Goal: Information Seeking & Learning: Learn about a topic

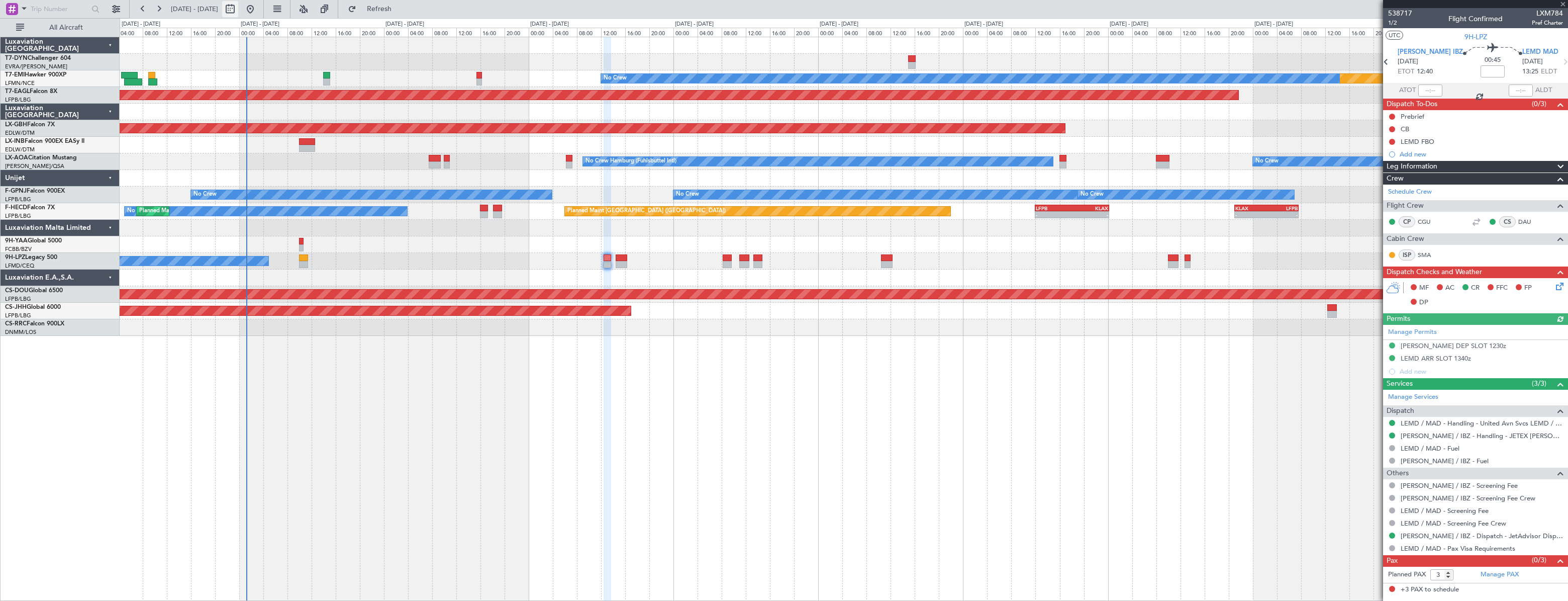
click at [238, 10] on button at bounding box center [230, 9] width 16 height 16
select select "10"
select select "2025"
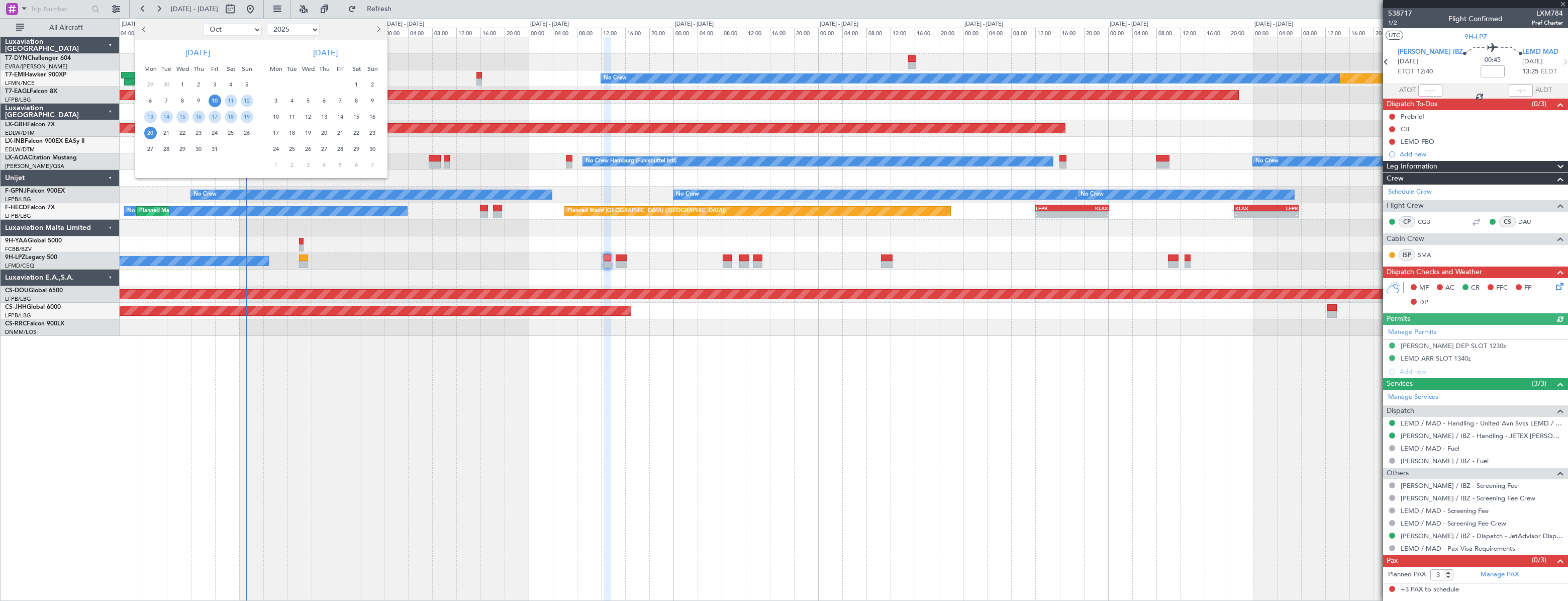
click at [243, 35] on select "Jan Feb Mar Apr May Jun [DATE] Aug Sep Oct Nov Dec" at bounding box center [233, 30] width 59 height 12
select select "11"
click at [203, 24] on select "Jan Feb Mar Apr May Jun [DATE] Aug Sep Oct Nov Dec" at bounding box center [233, 30] width 59 height 12
click at [200, 99] on span "6" at bounding box center [198, 100] width 13 height 13
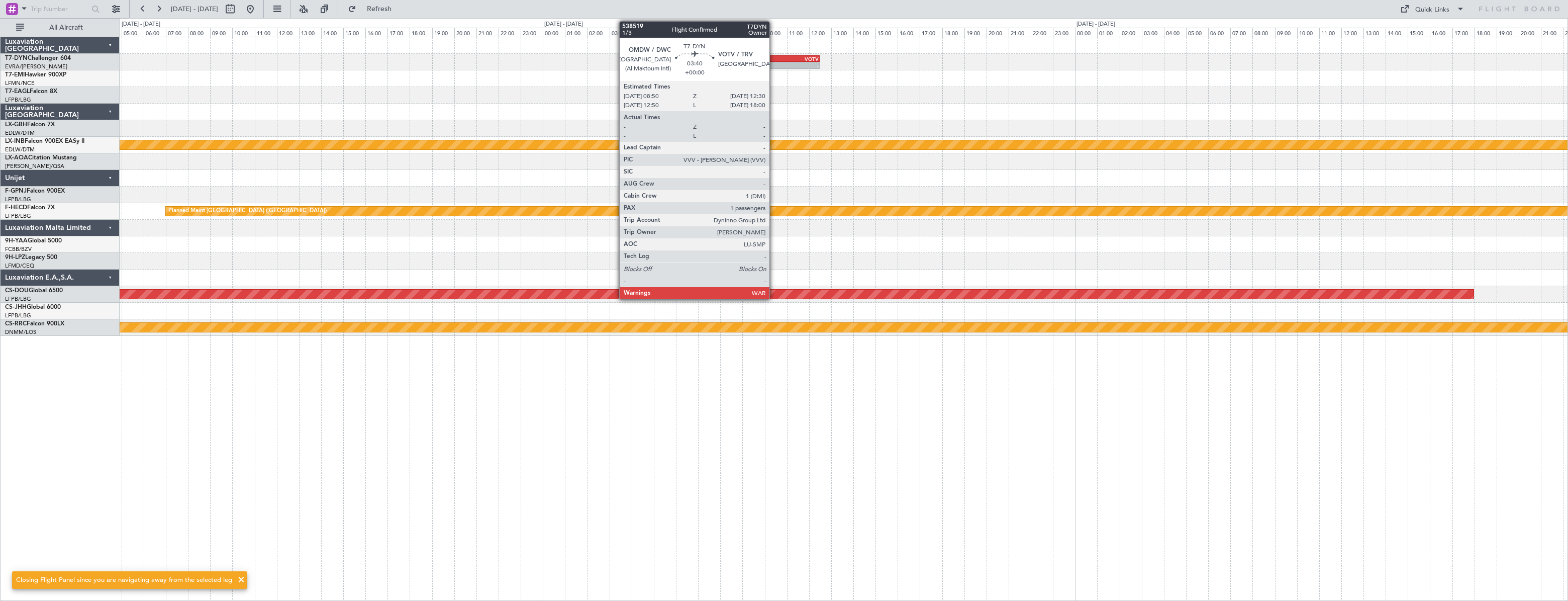
click at [774, 57] on div "OMDW" at bounding box center [759, 59] width 40 height 6
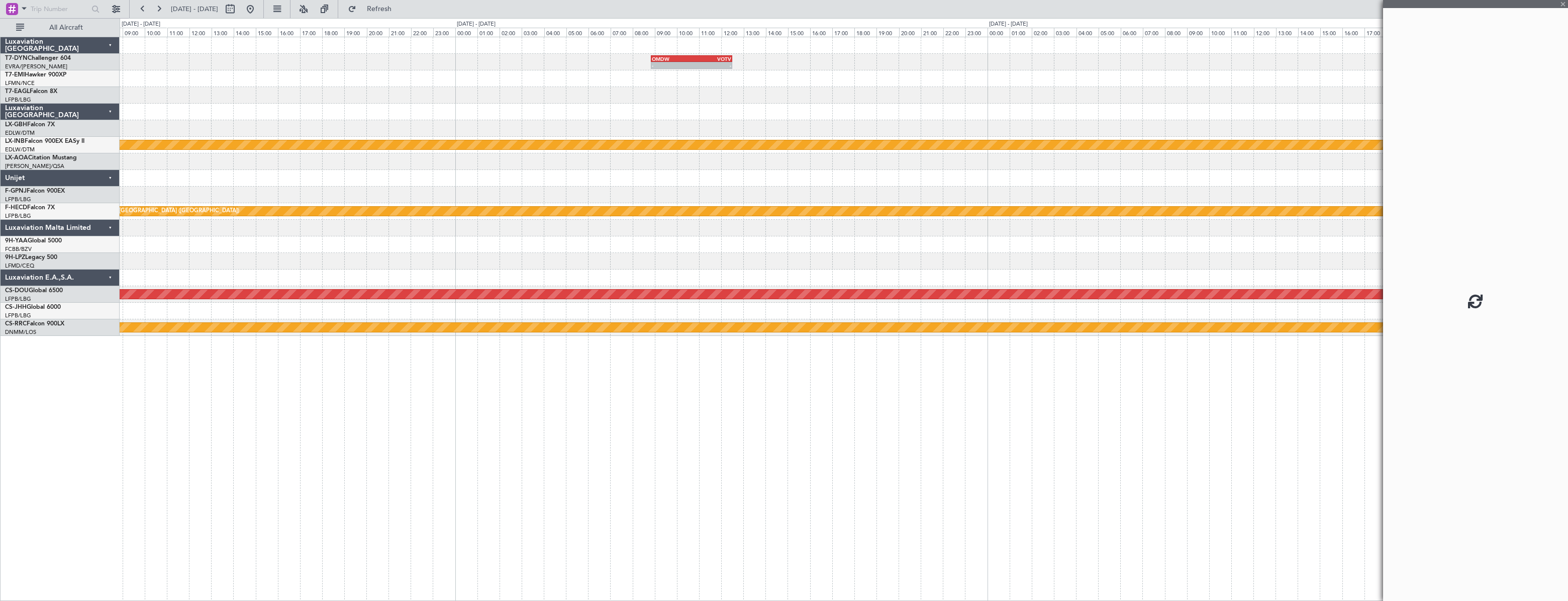
click at [938, 70] on div "- - OMDW 08:50 Z VOTV 12:30 Z Planned Maint Nurnberg No Crew [GEOGRAPHIC_DATA] …" at bounding box center [844, 186] width 1447 height 298
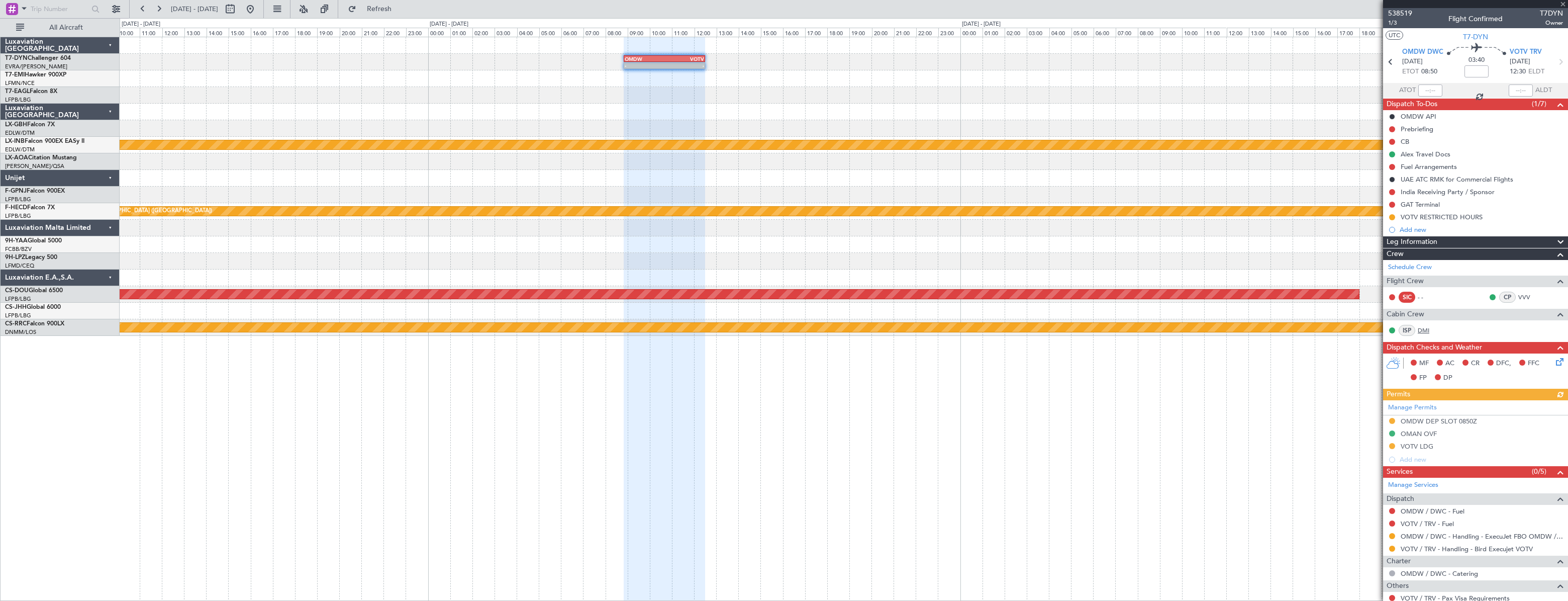
click at [1422, 326] on link "DMI" at bounding box center [1429, 330] width 23 height 9
click at [258, 9] on button at bounding box center [250, 9] width 16 height 16
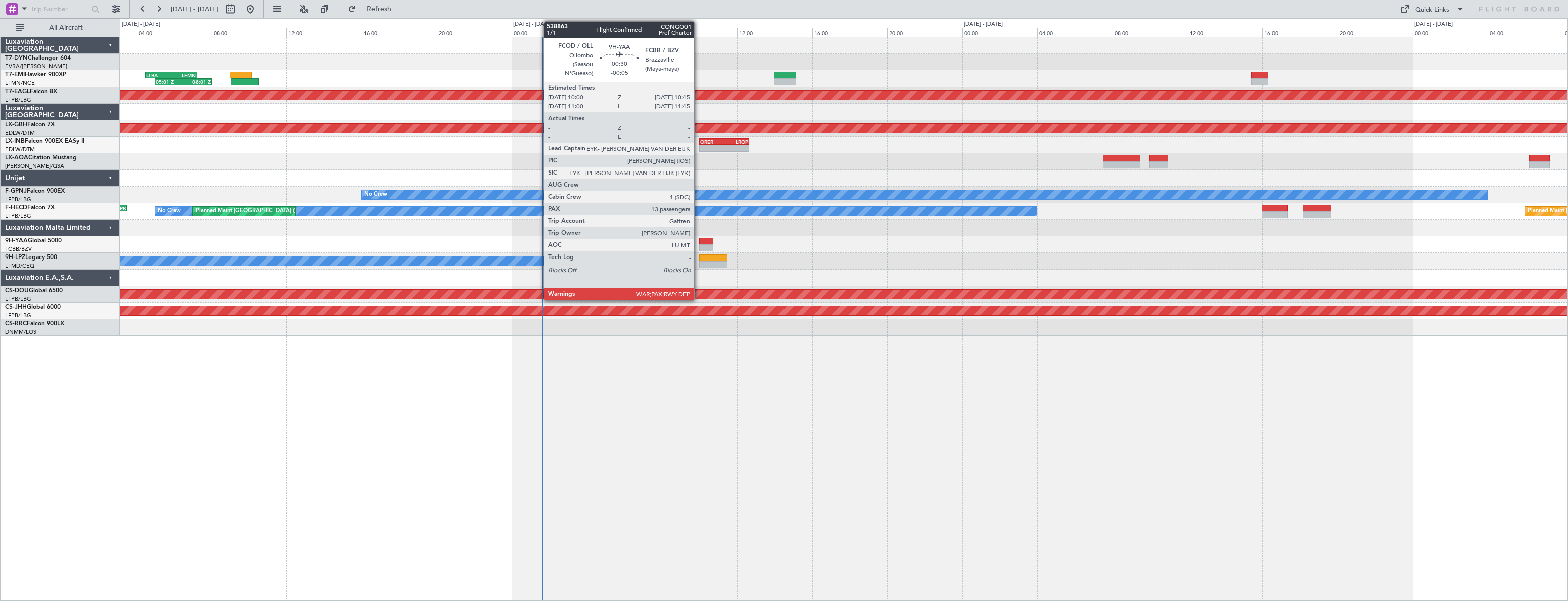
click at [699, 246] on div at bounding box center [706, 248] width 15 height 7
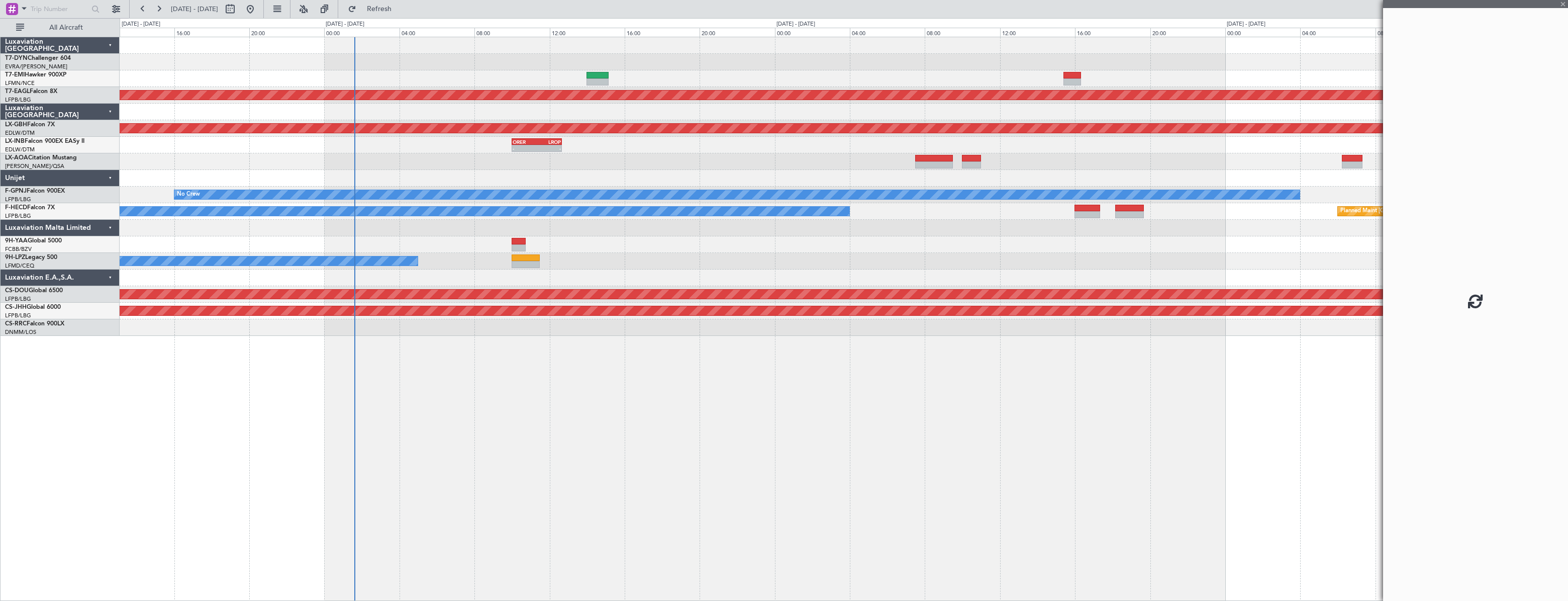
click at [575, 225] on div "No Crew 05:01 Z 08:01 Z LTBA 04:30 Z LFMN 07:15 Z Planned Maint Planned Maint […" at bounding box center [844, 186] width 1448 height 298
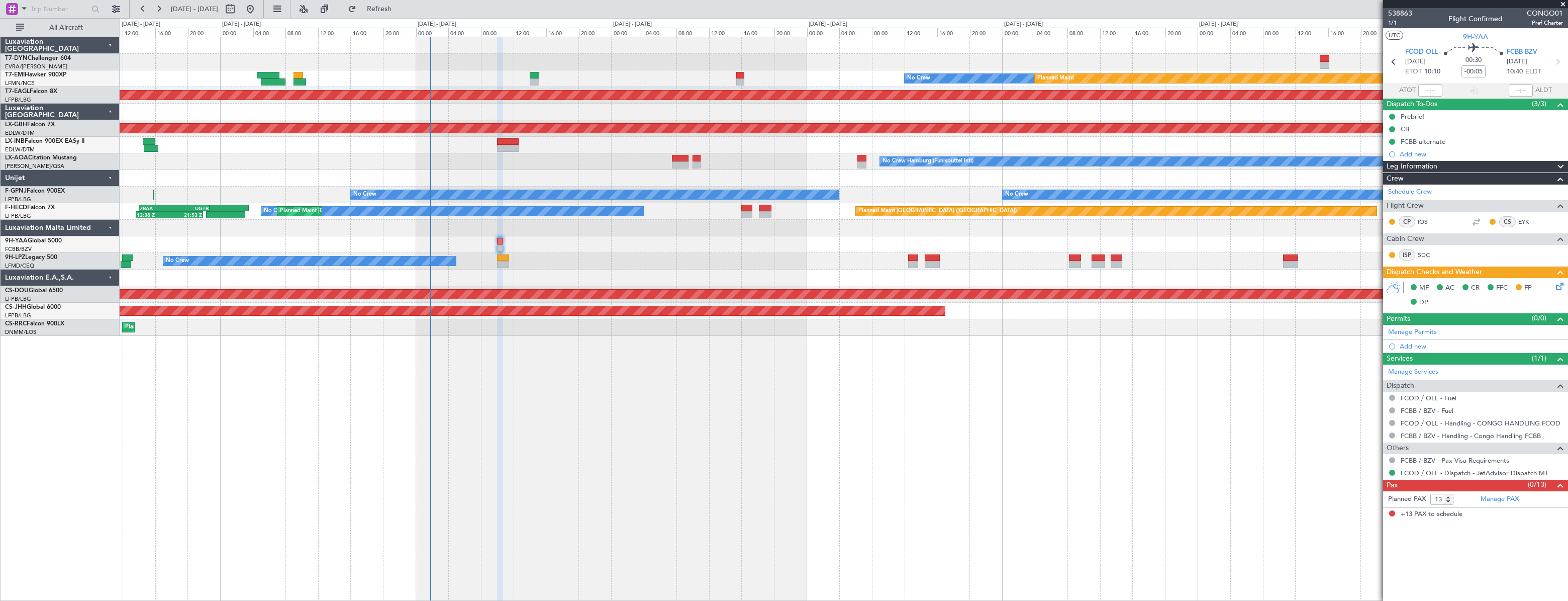
click at [1561, 287] on icon at bounding box center [1558, 284] width 8 height 8
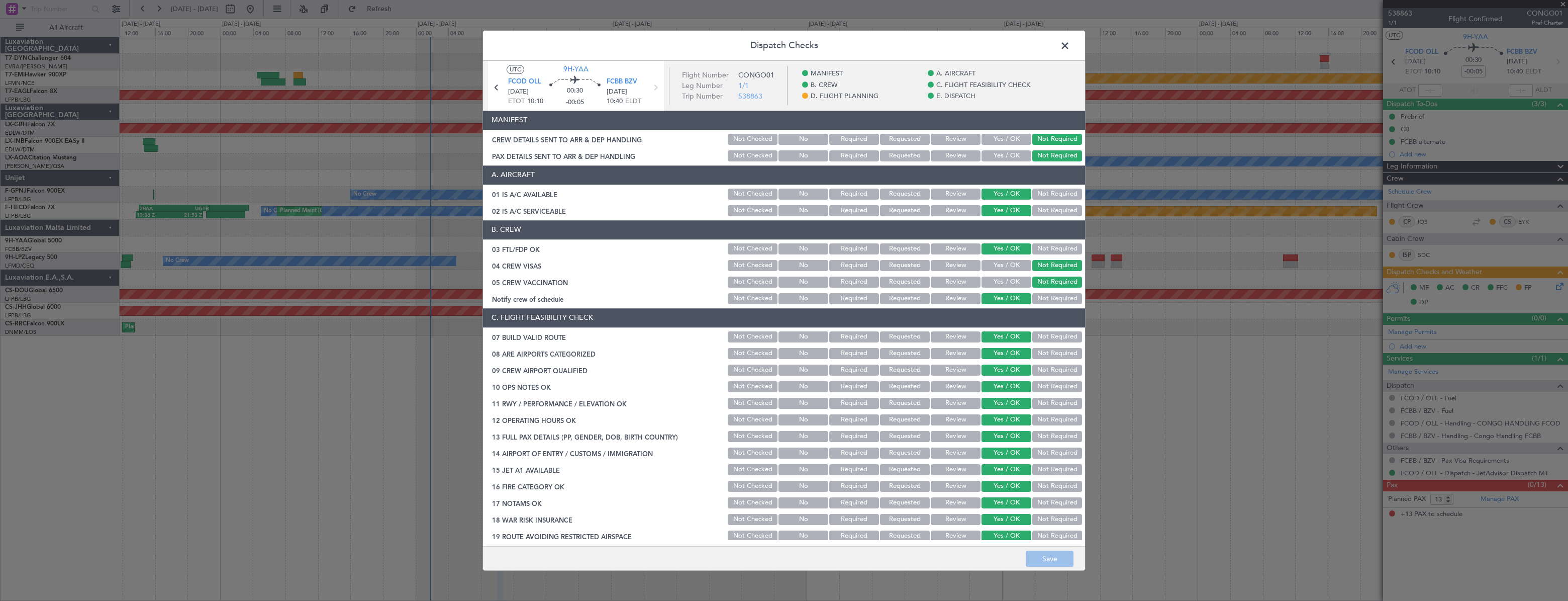
click at [1070, 44] on span at bounding box center [1070, 48] width 0 height 20
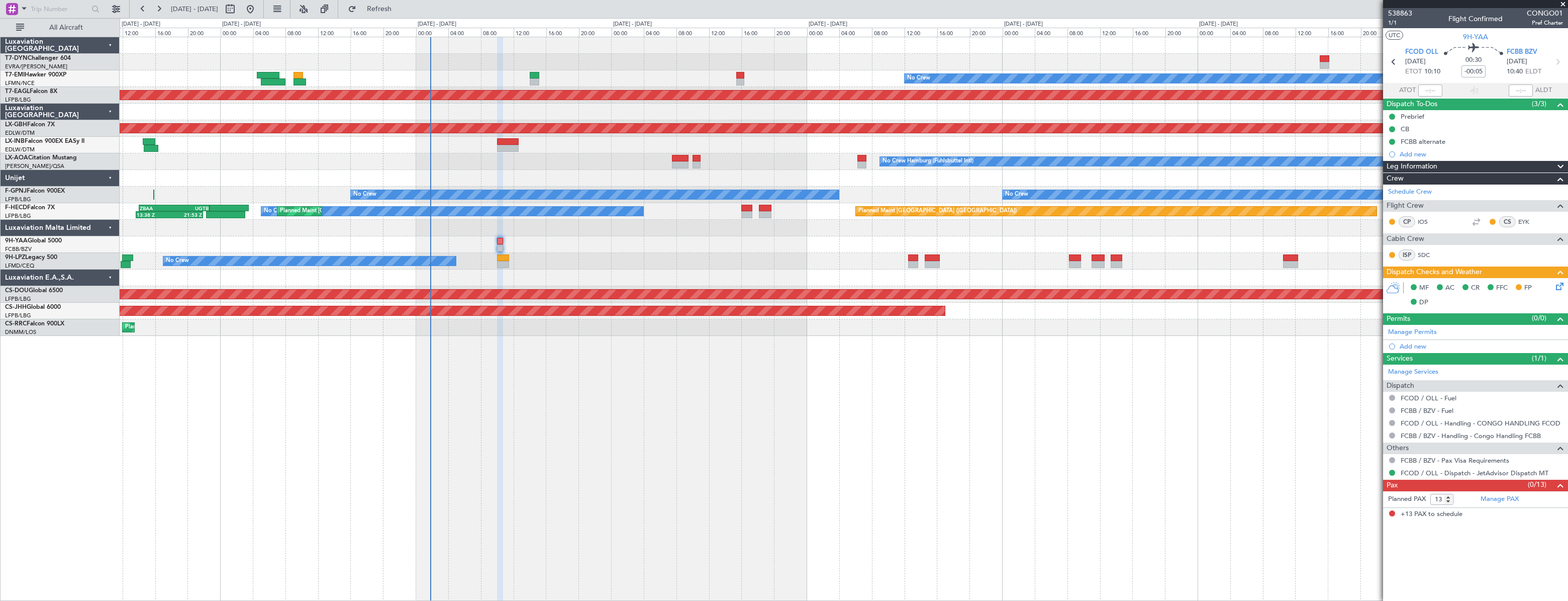
drag, startPoint x: 506, startPoint y: 144, endPoint x: 427, endPoint y: 158, distance: 80.2
click at [409, 156] on div "No Crew Hamburg (Fuhlsbuttel Intl) No Crew" at bounding box center [844, 161] width 1447 height 16
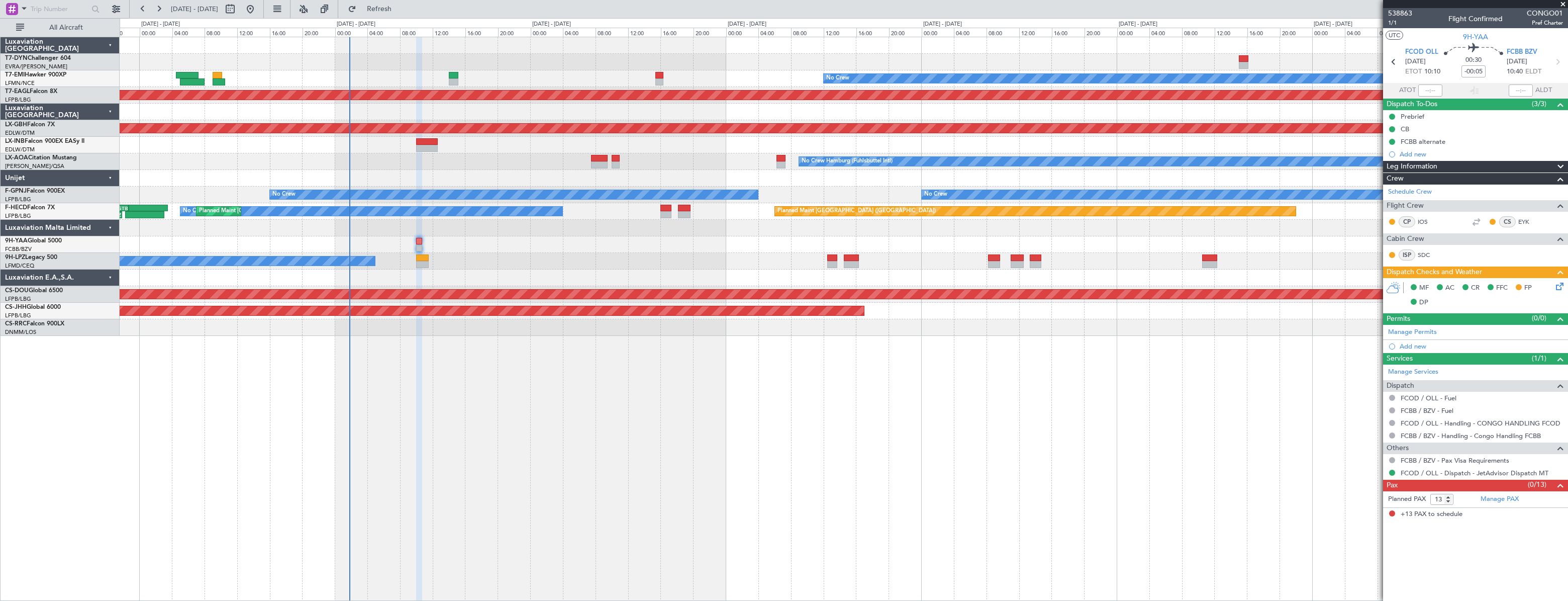
click at [453, 163] on div "No Crew Hamburg (Fuhlsbuttel Intl) No Crew" at bounding box center [844, 161] width 1447 height 16
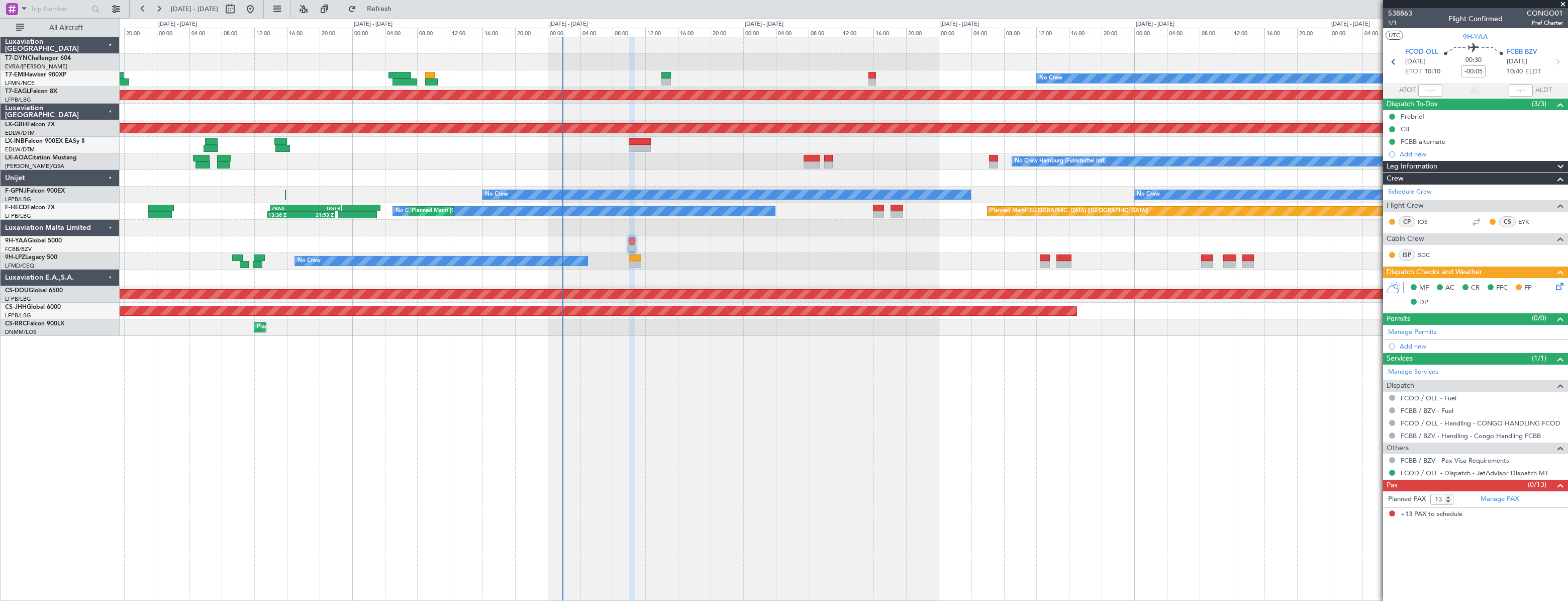
click at [687, 151] on div at bounding box center [844, 145] width 1448 height 16
